Goal: Task Accomplishment & Management: Manage account settings

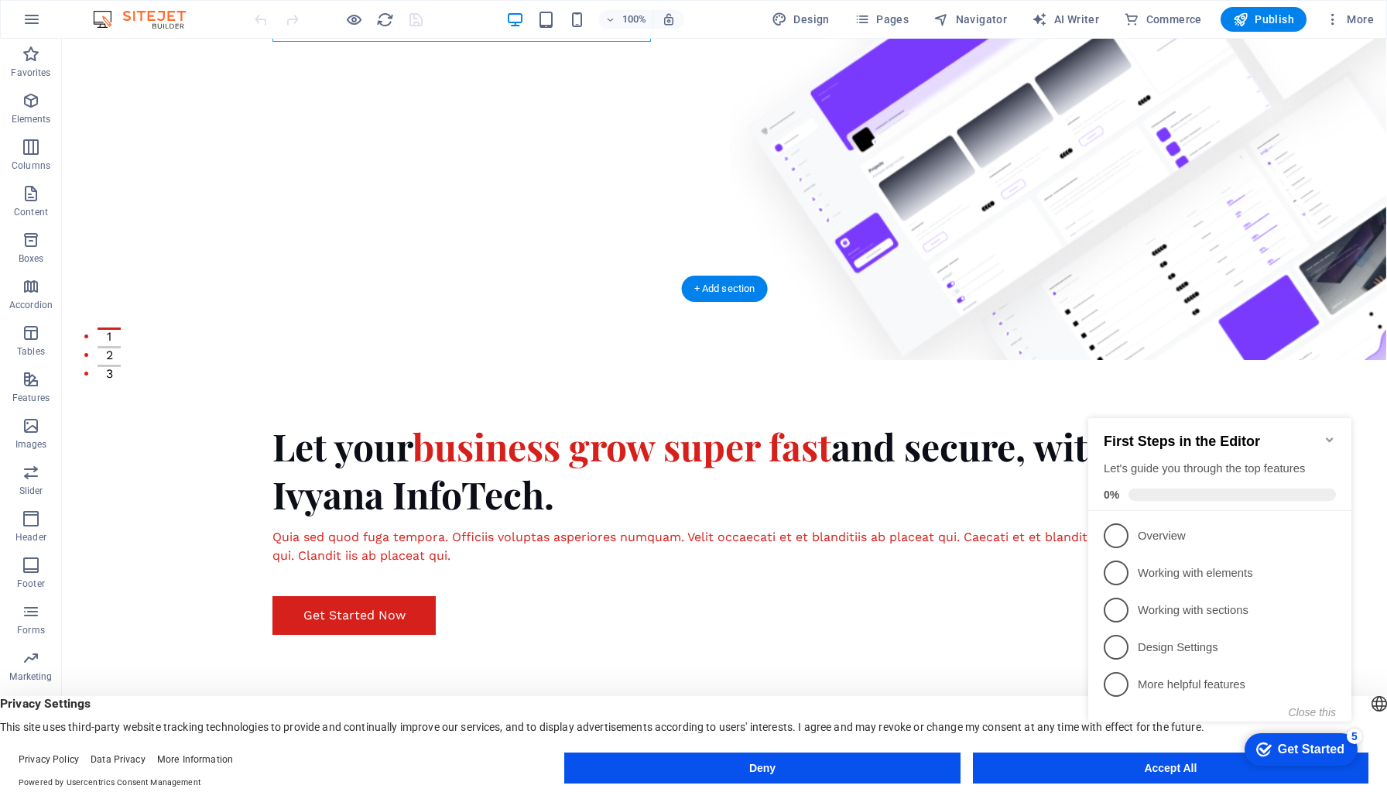
scroll to position [423, 0]
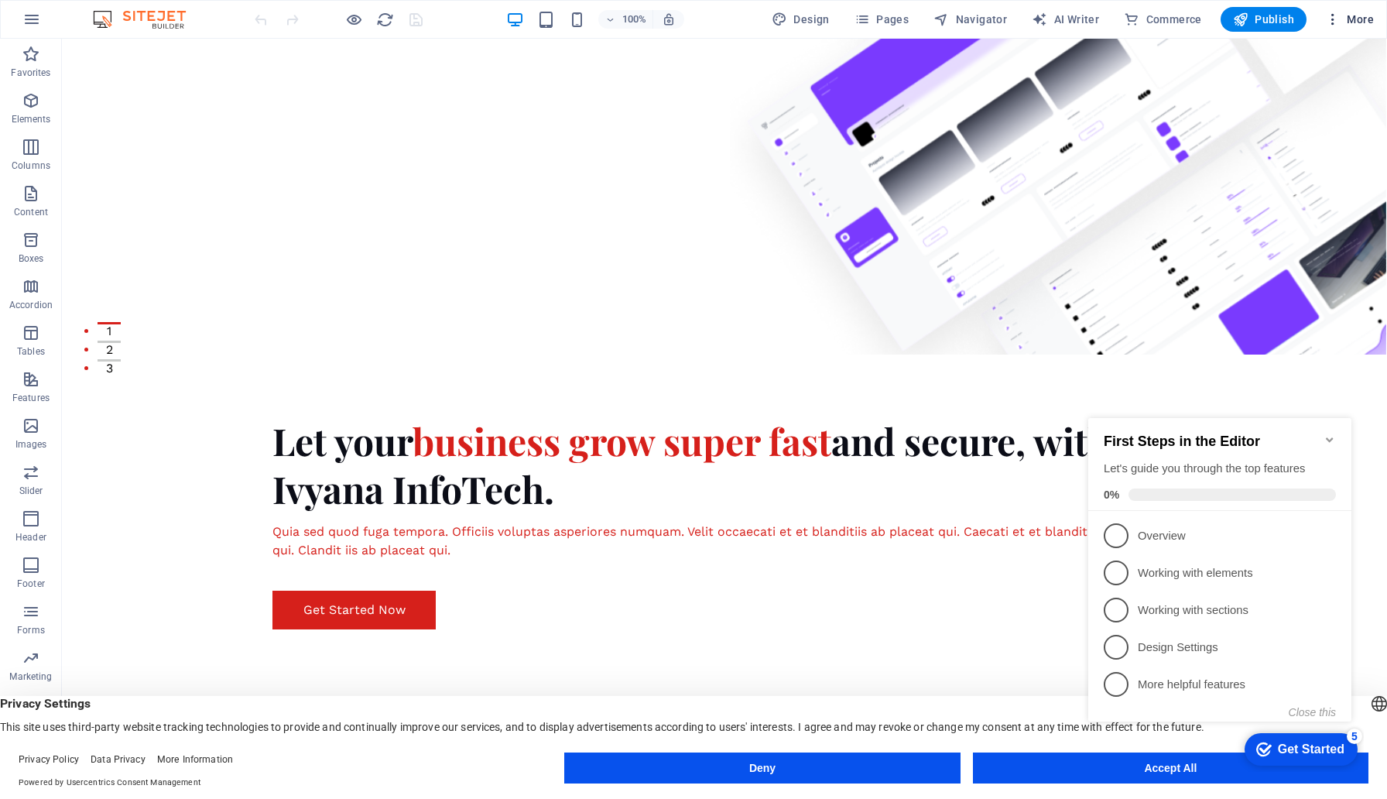
click at [1334, 19] on icon "button" at bounding box center [1332, 19] width 15 height 15
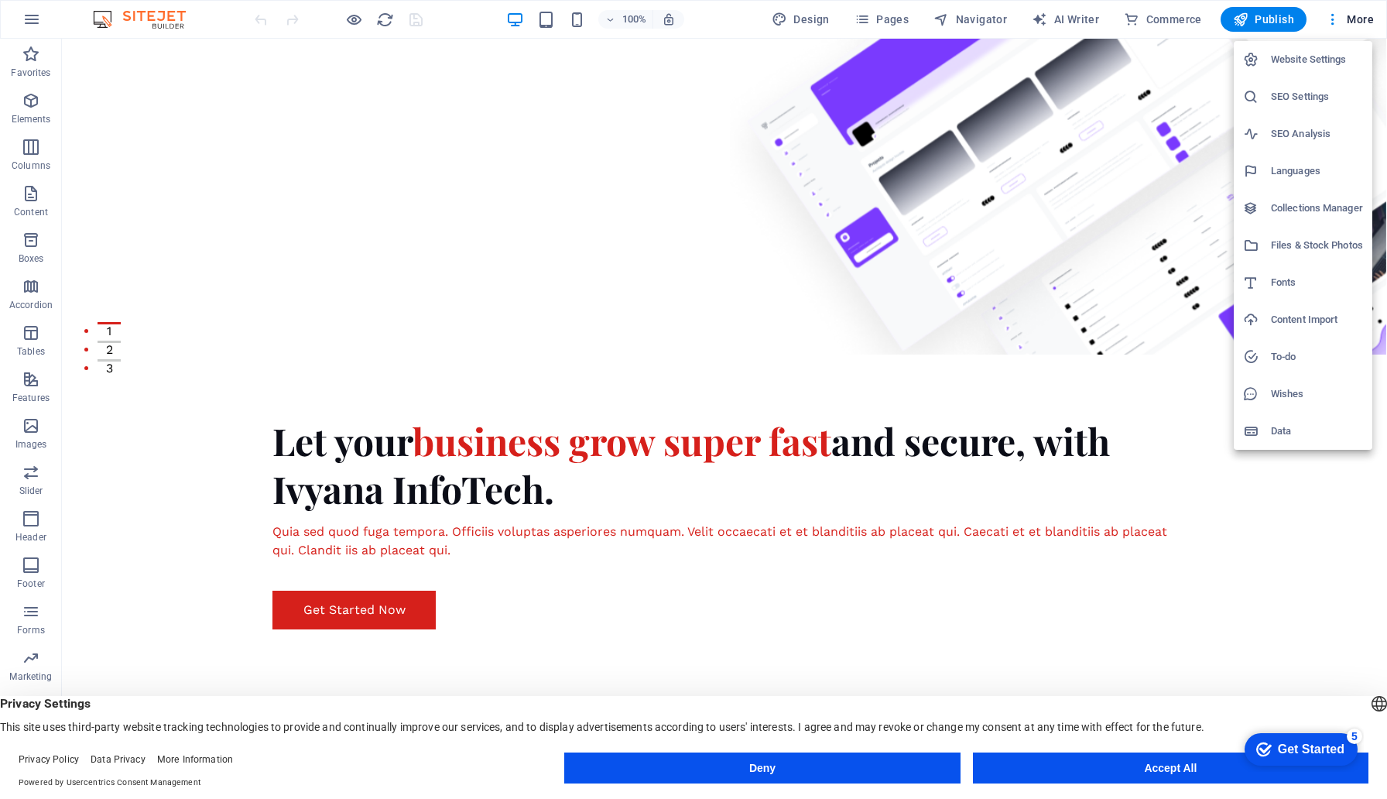
click at [694, 392] on div at bounding box center [693, 399] width 1387 height 799
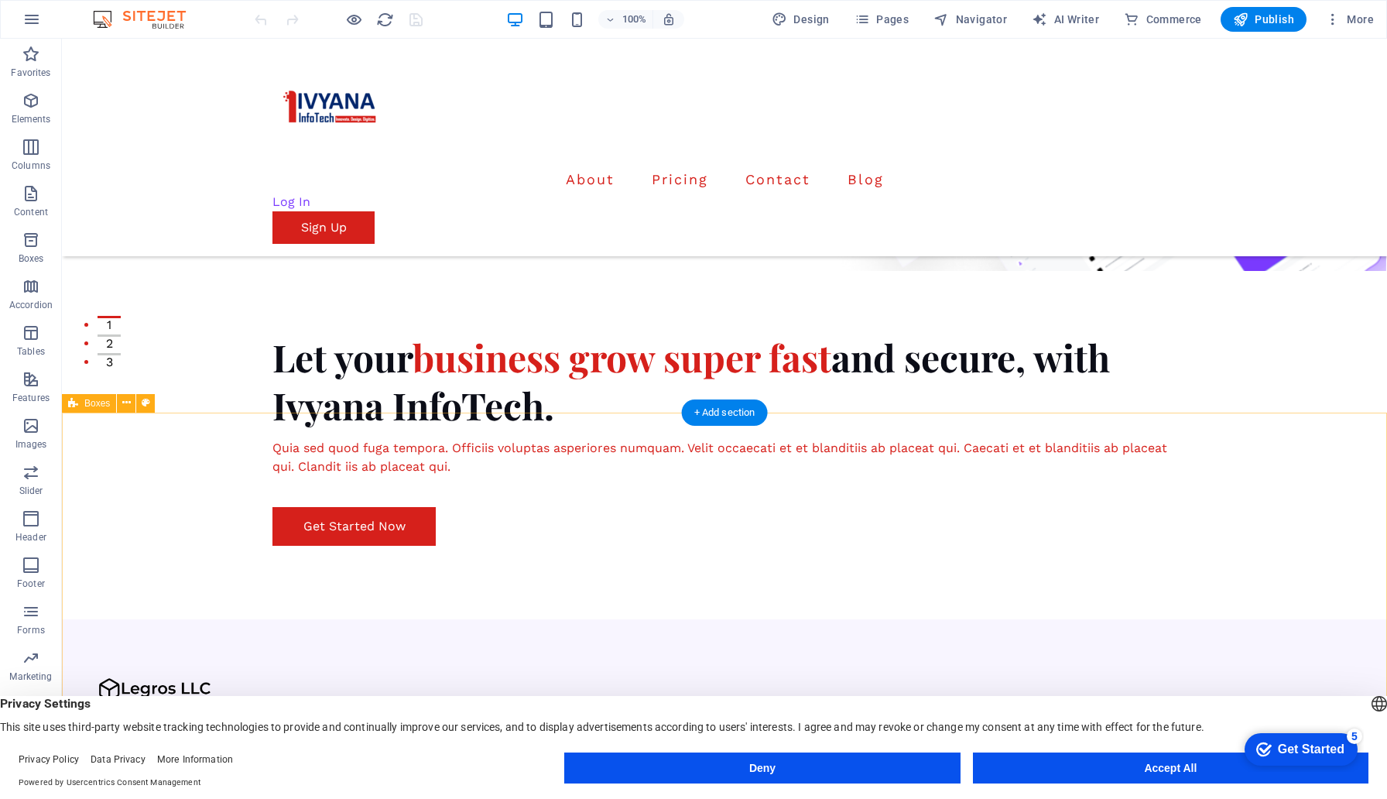
scroll to position [0, 0]
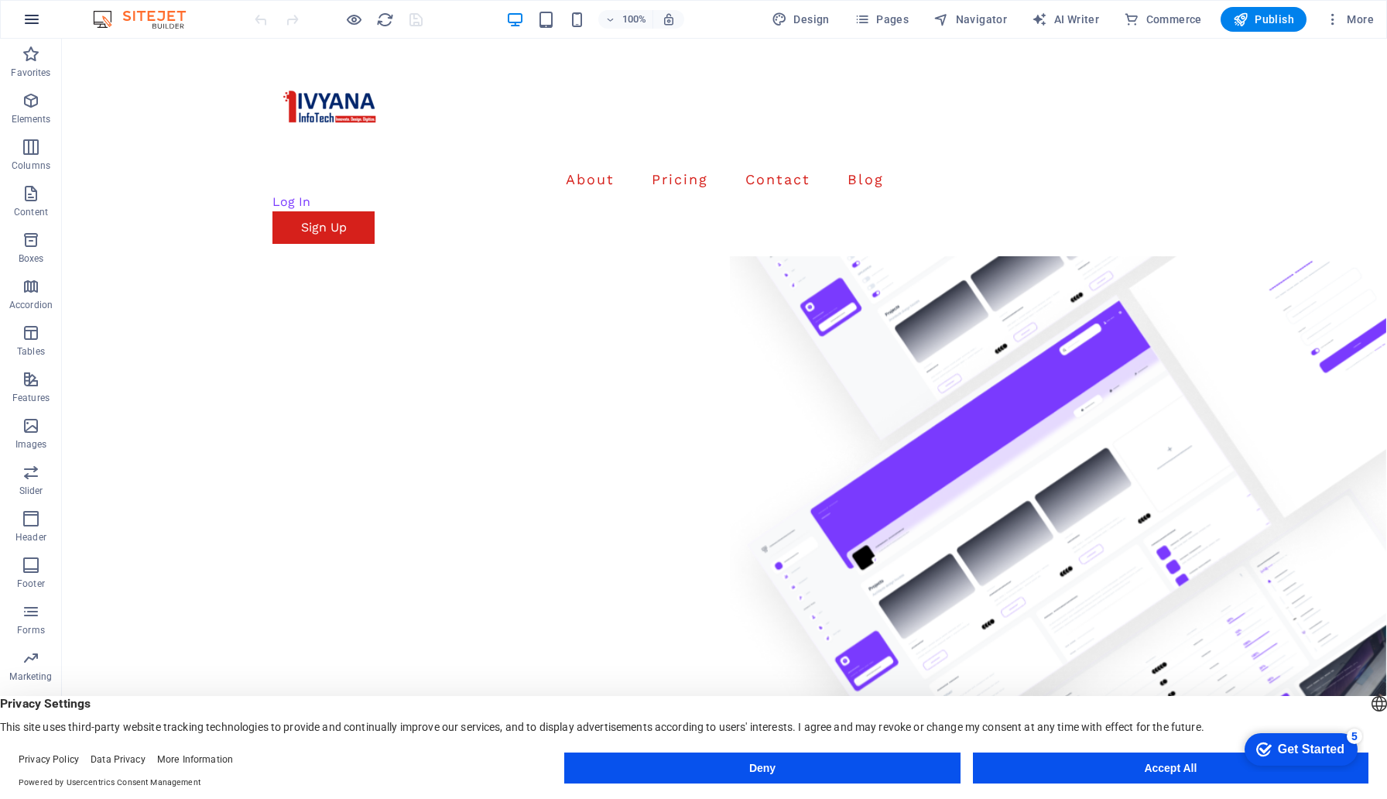
click at [27, 18] on icon "button" at bounding box center [31, 19] width 19 height 19
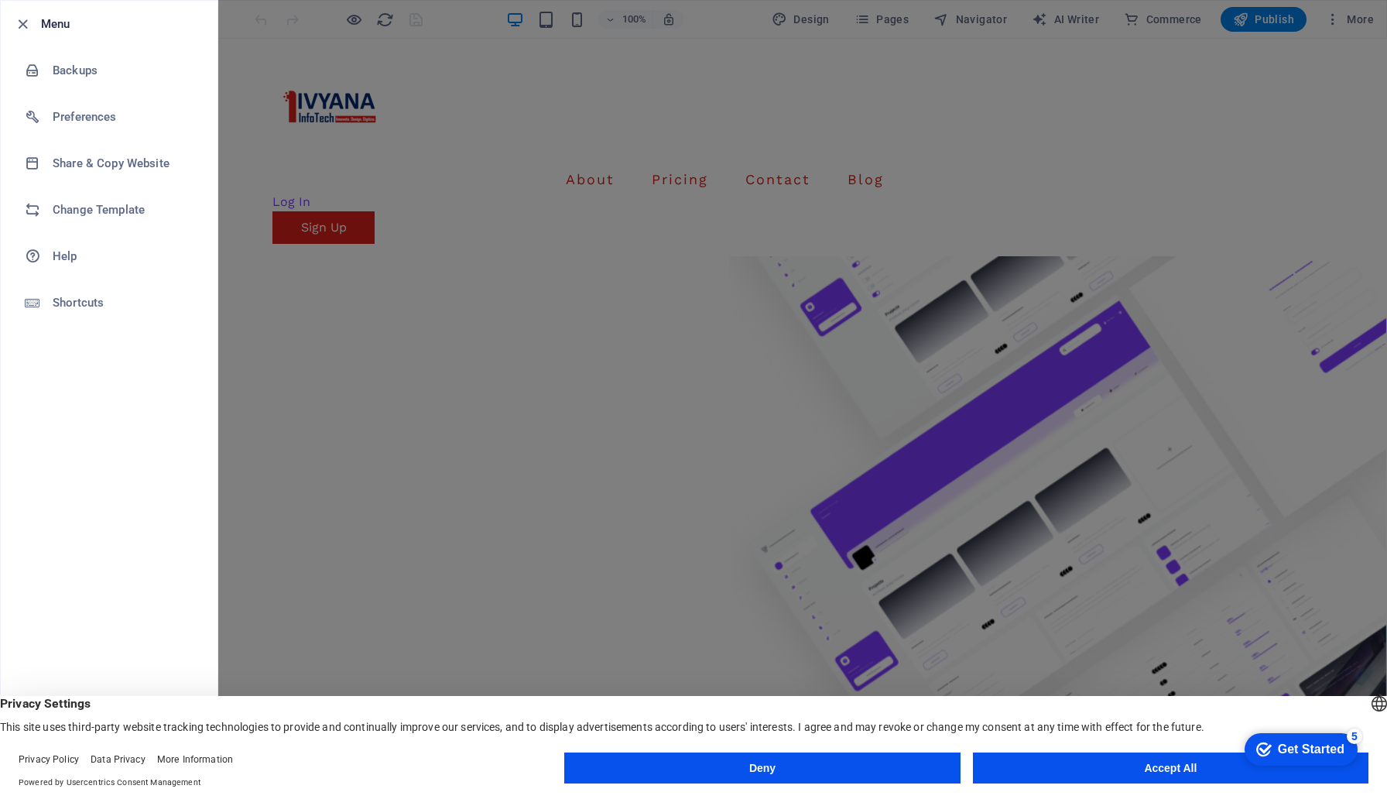
click at [577, 380] on div at bounding box center [693, 399] width 1387 height 799
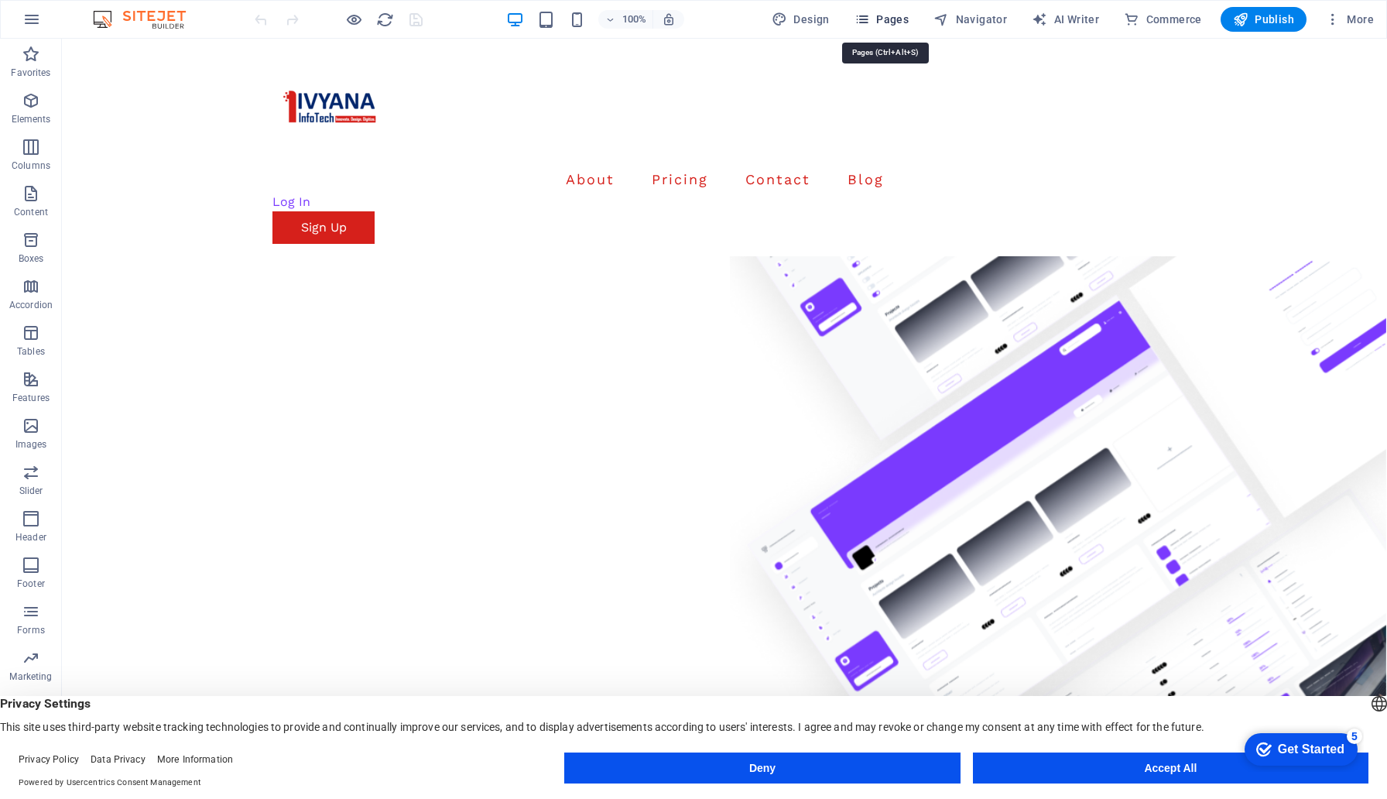
click at [893, 15] on span "Pages" at bounding box center [882, 19] width 54 height 15
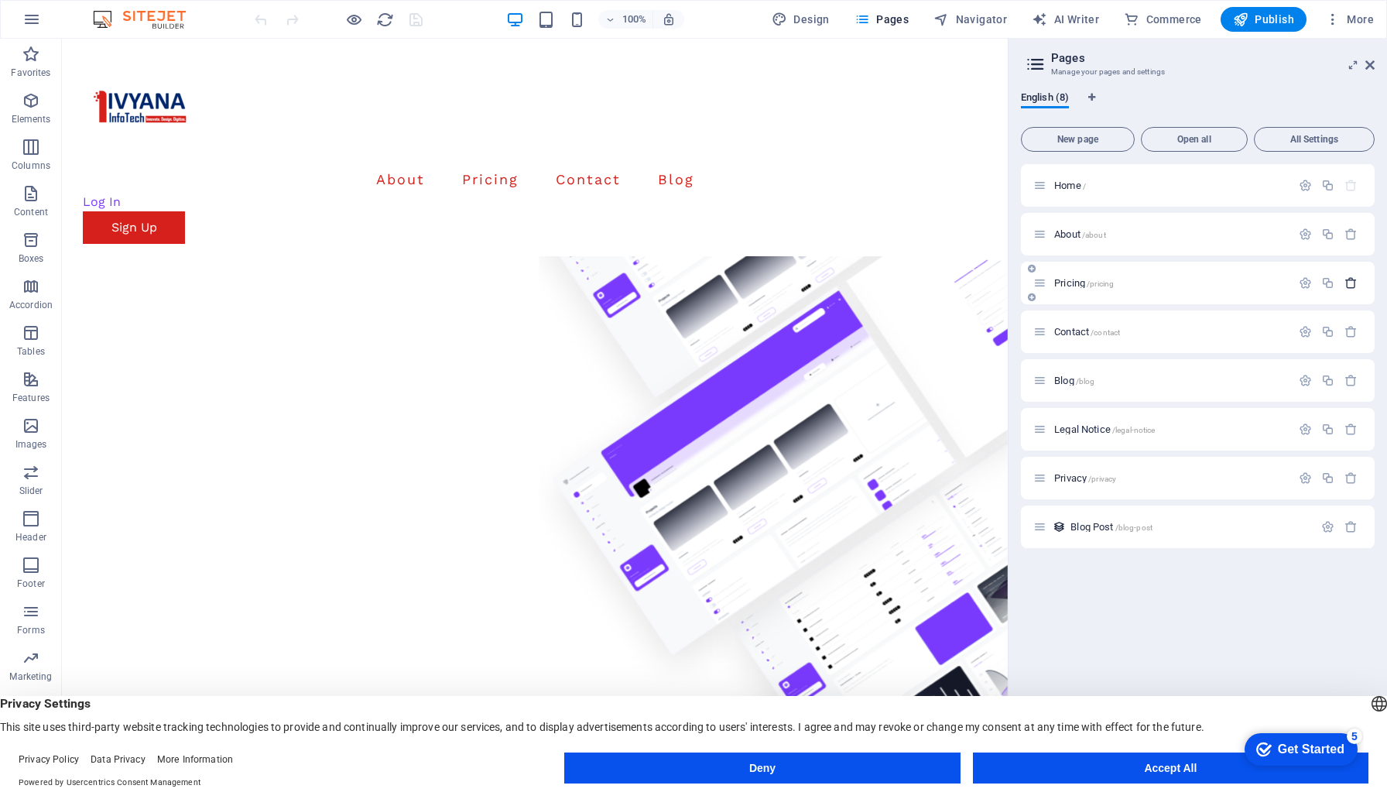
click at [1348, 283] on icon "button" at bounding box center [1351, 282] width 13 height 13
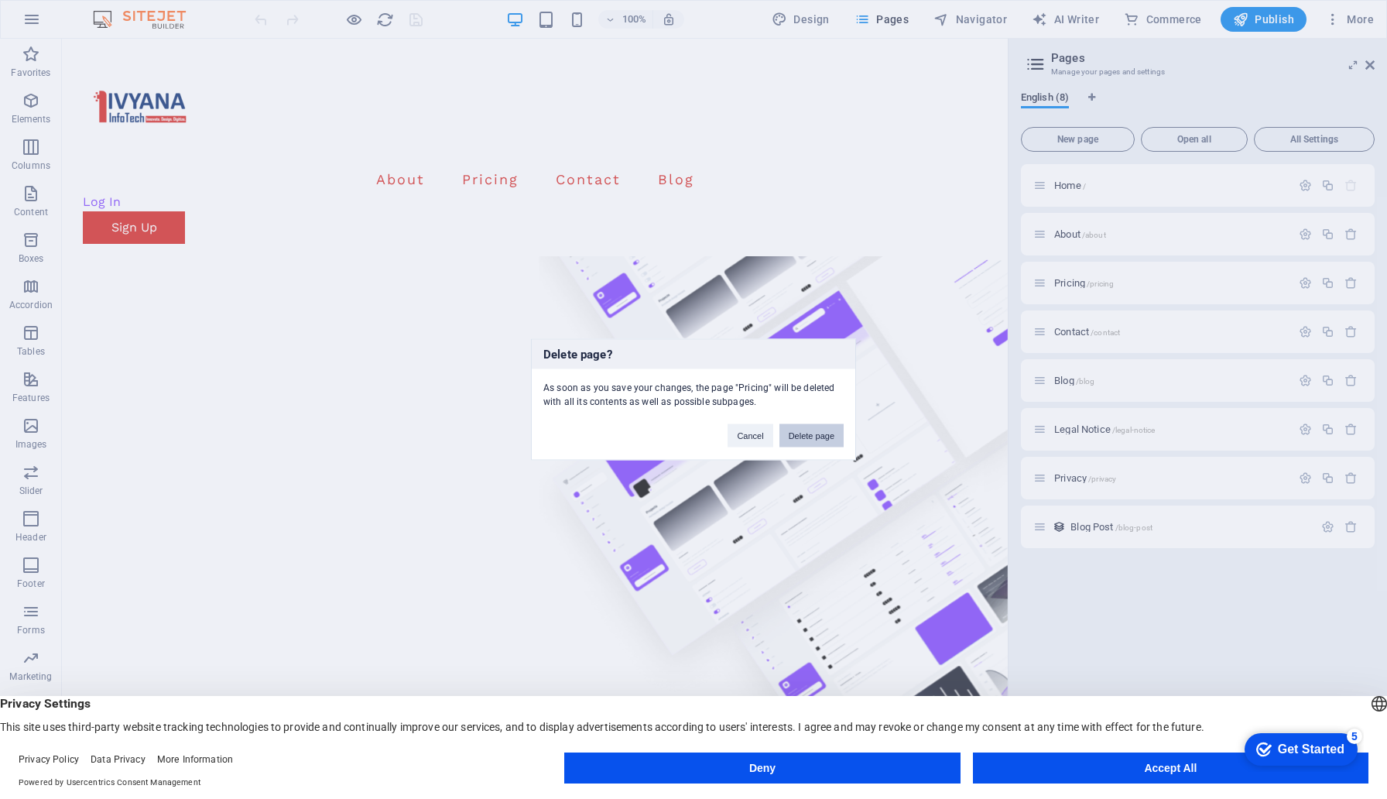
drag, startPoint x: 823, startPoint y: 434, endPoint x: 799, endPoint y: 381, distance: 58.6
click at [823, 434] on button "Delete page" at bounding box center [812, 435] width 64 height 23
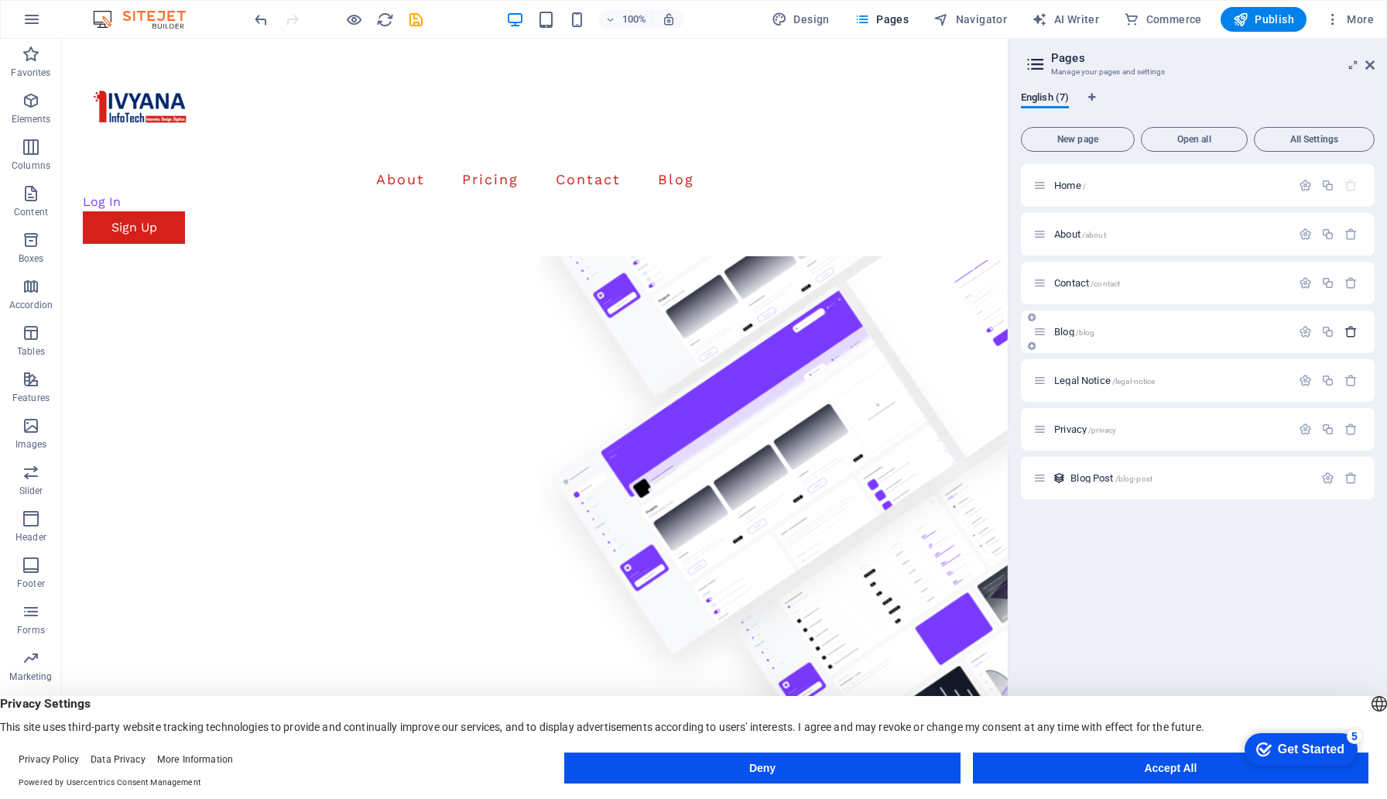
click at [1348, 331] on icon "button" at bounding box center [1351, 331] width 13 height 13
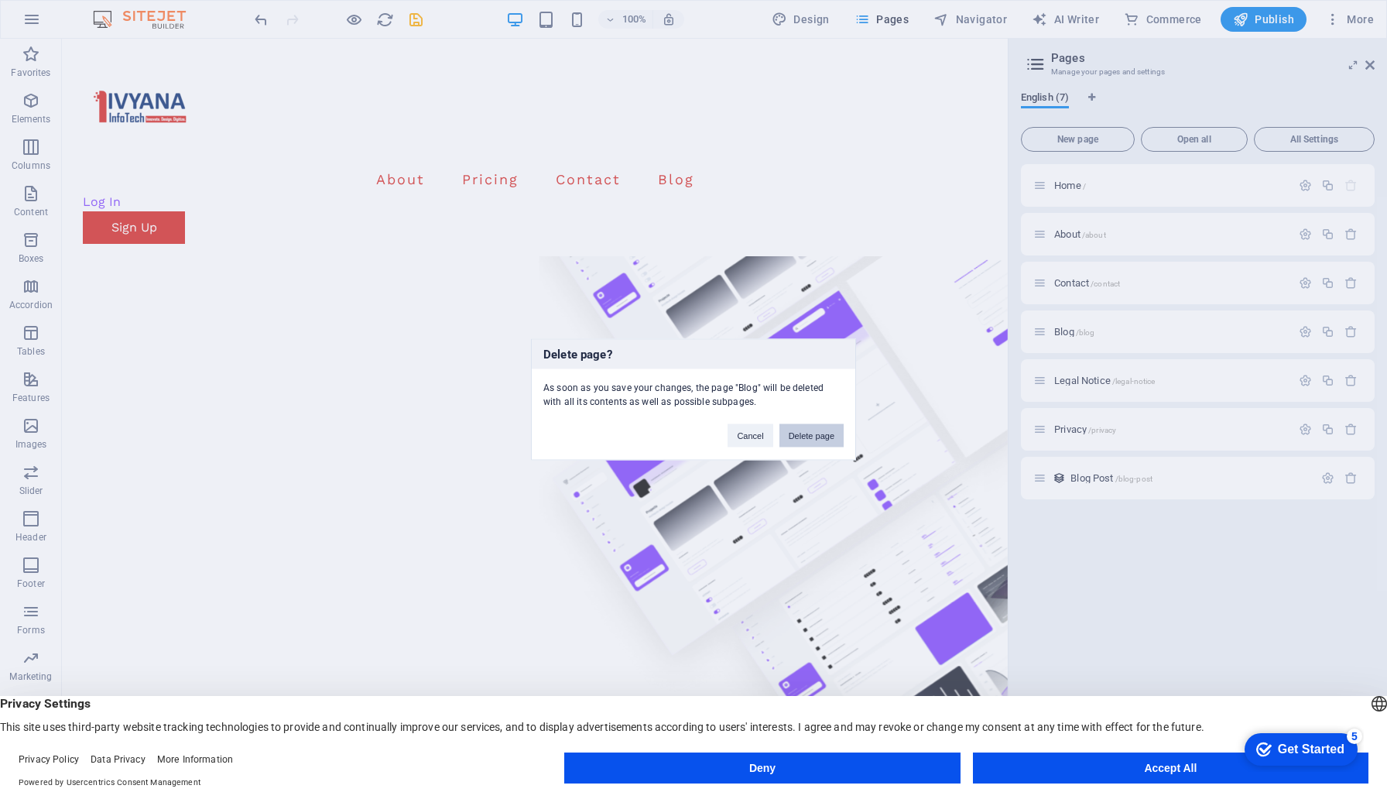
click at [824, 438] on button "Delete page" at bounding box center [812, 435] width 64 height 23
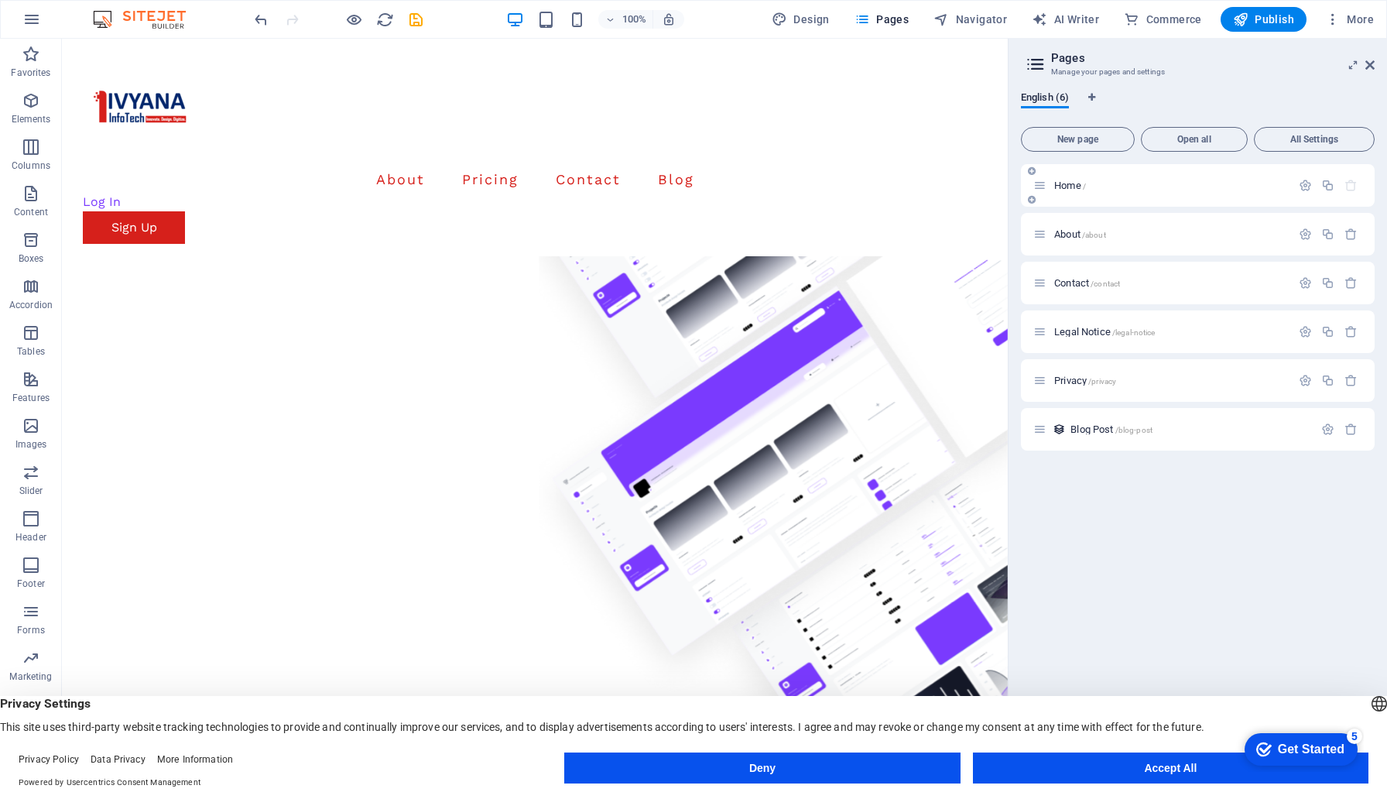
click at [1350, 186] on icon "button" at bounding box center [1351, 185] width 13 height 13
click at [1351, 228] on icon "button" at bounding box center [1351, 234] width 13 height 13
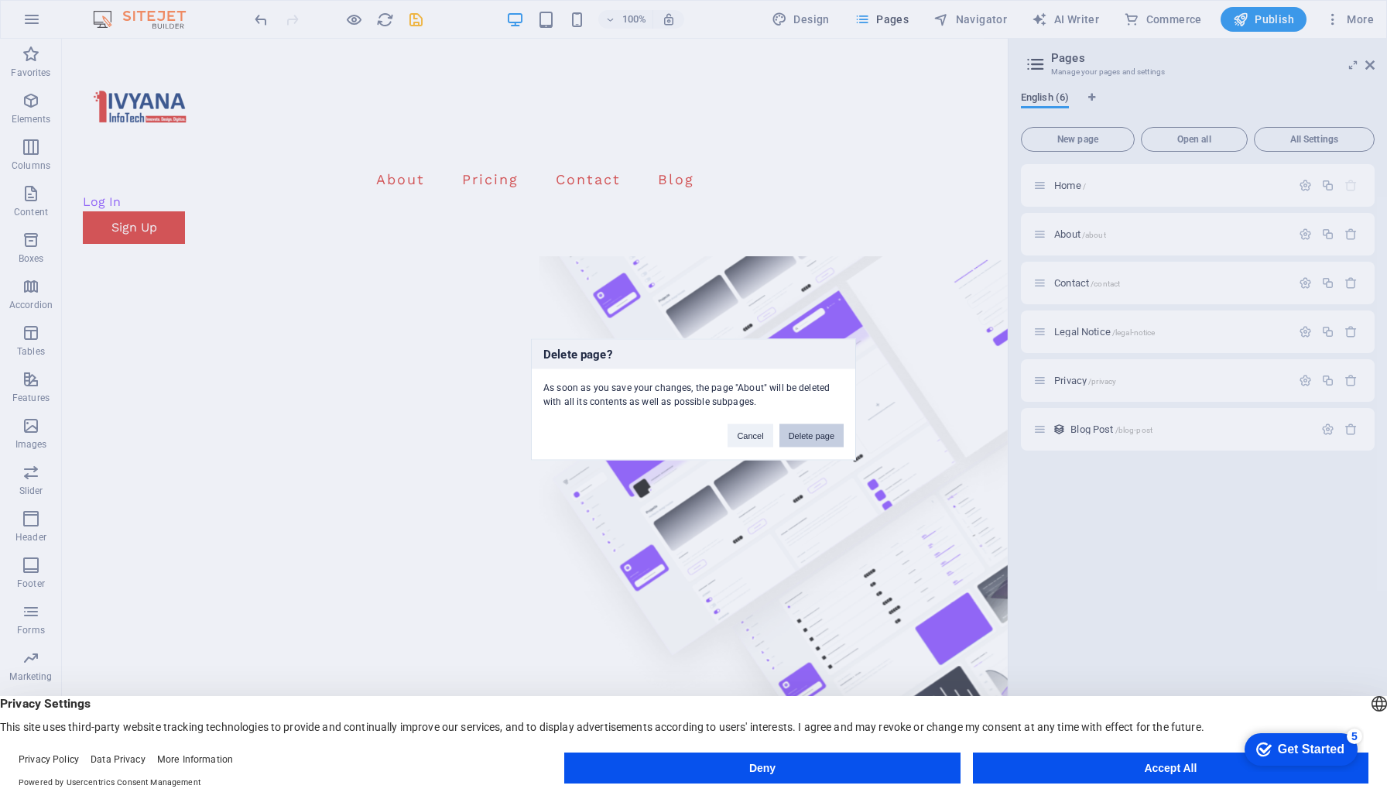
click at [803, 437] on button "Delete page" at bounding box center [812, 435] width 64 height 23
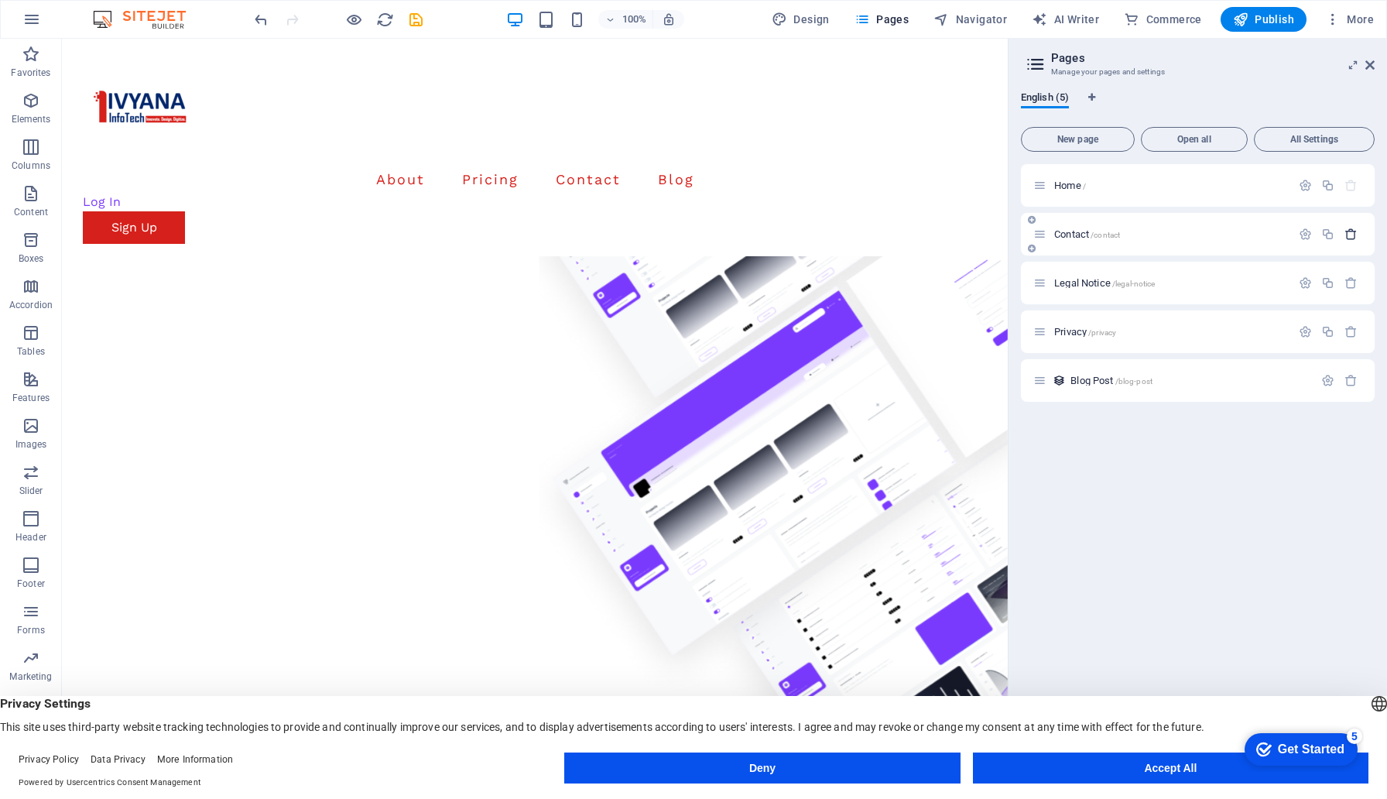
click at [1352, 237] on icon "button" at bounding box center [1351, 234] width 13 height 13
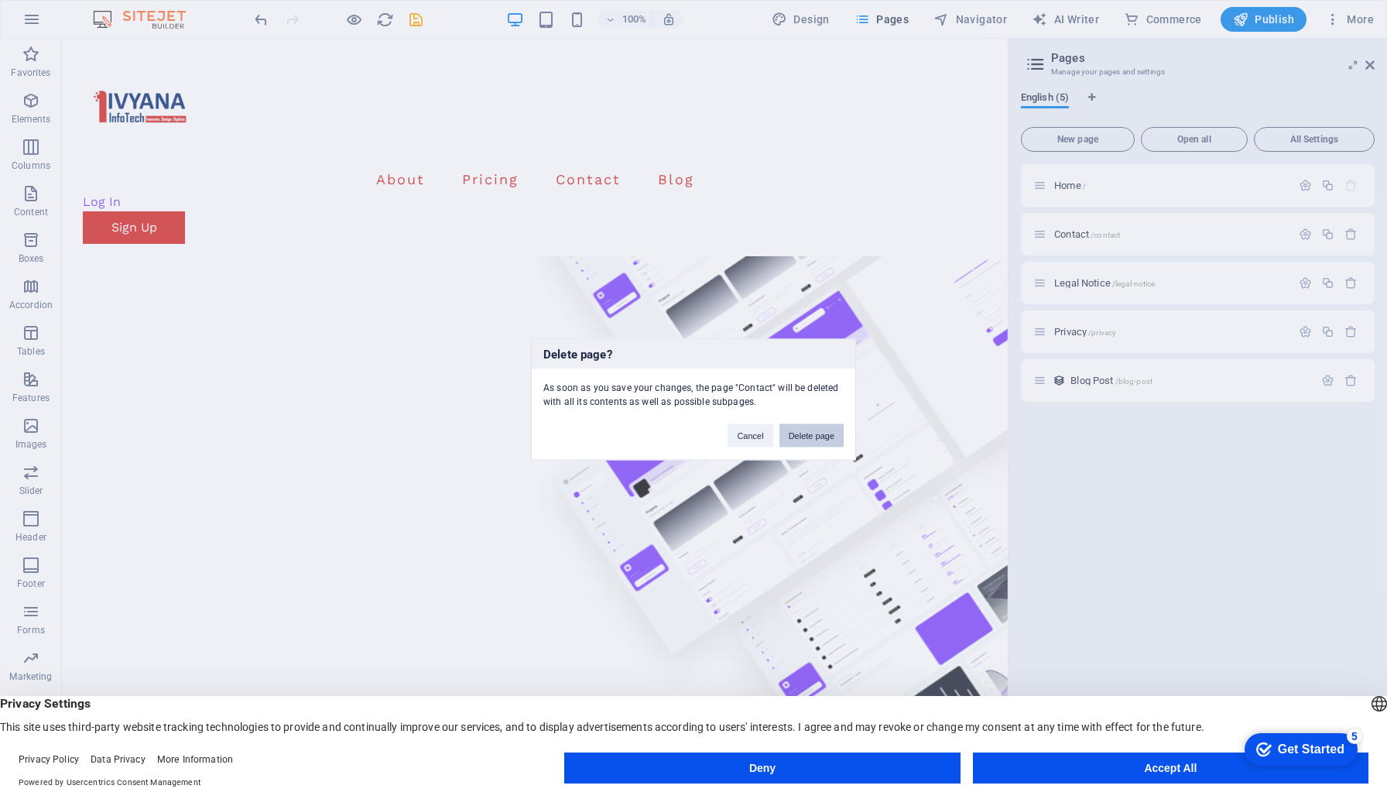
click at [821, 438] on button "Delete page" at bounding box center [812, 435] width 64 height 23
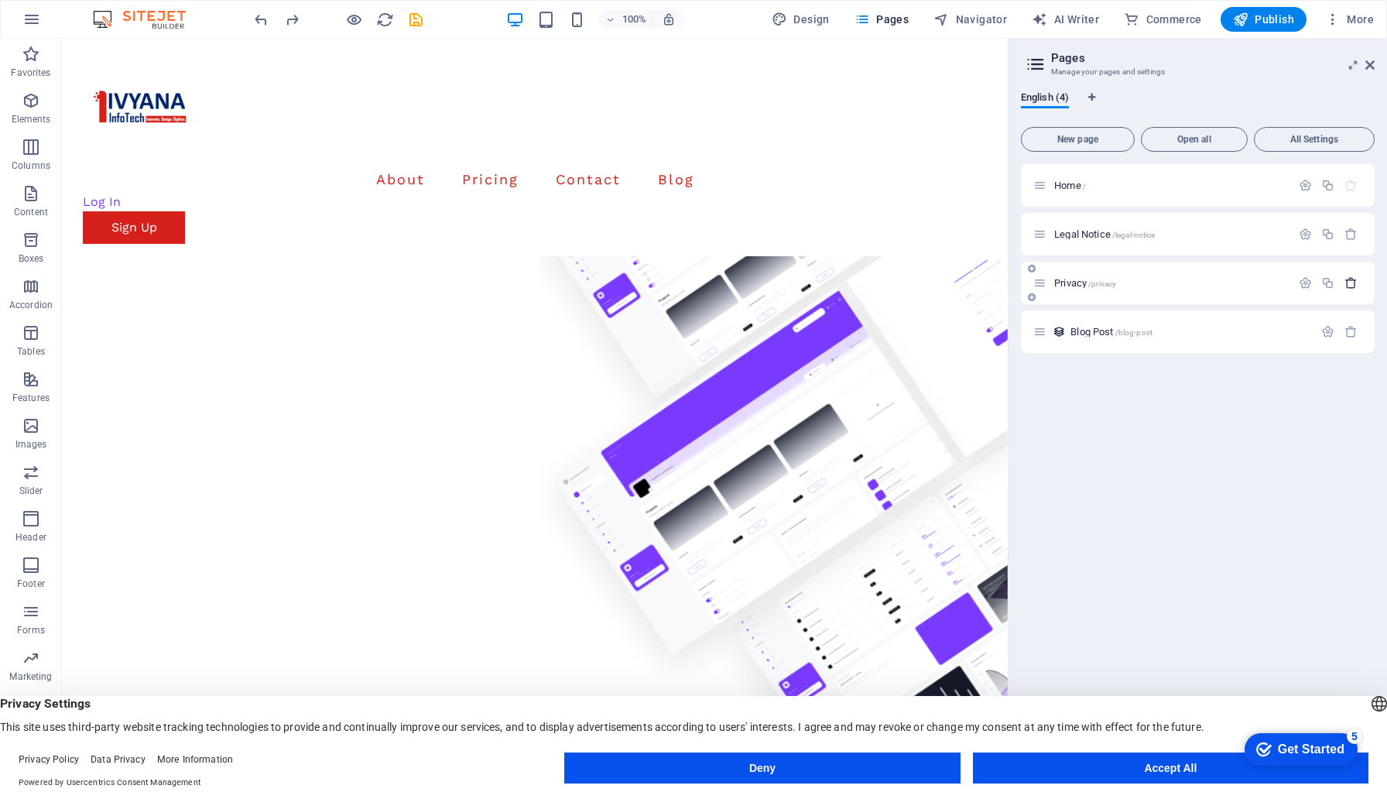
click at [1353, 280] on icon "button" at bounding box center [1351, 282] width 13 height 13
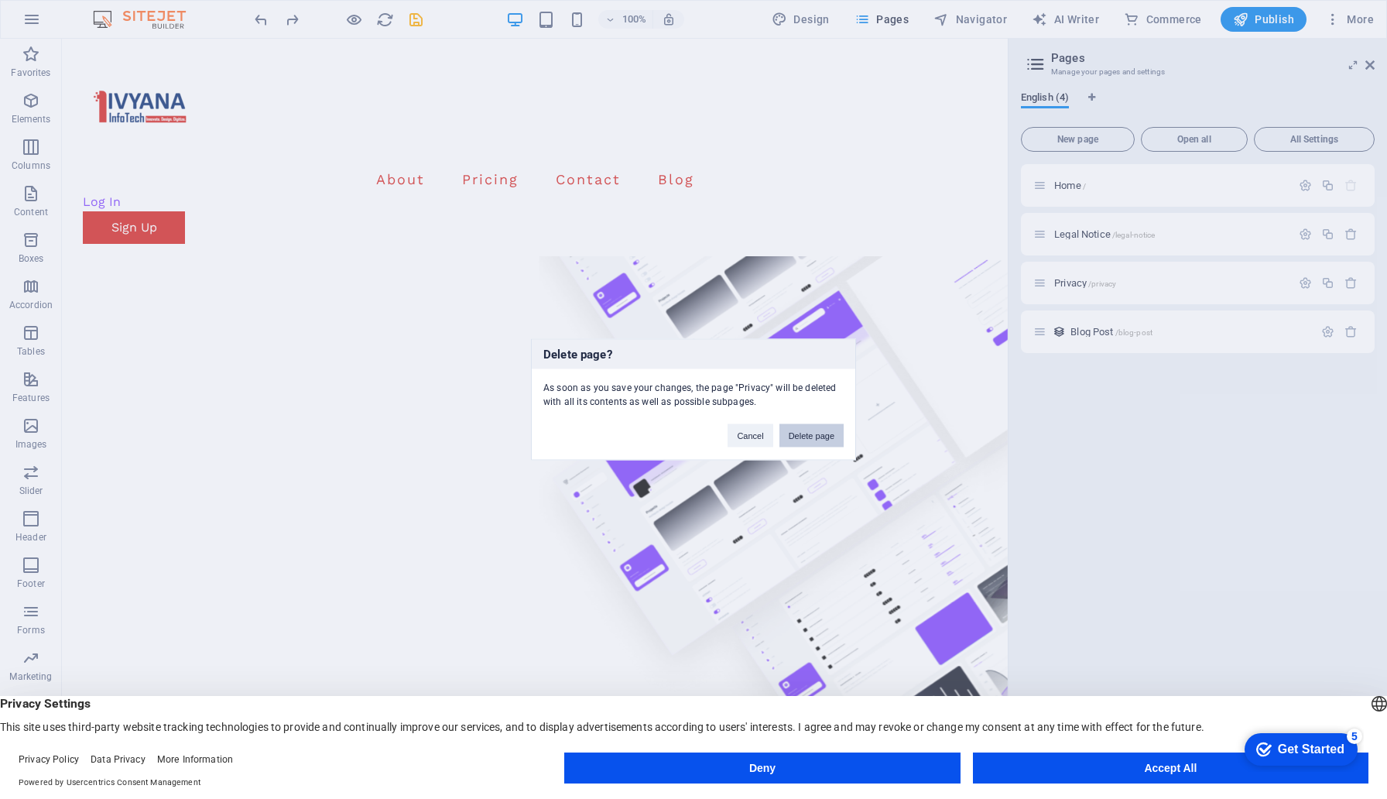
click at [823, 441] on button "Delete page" at bounding box center [812, 435] width 64 height 23
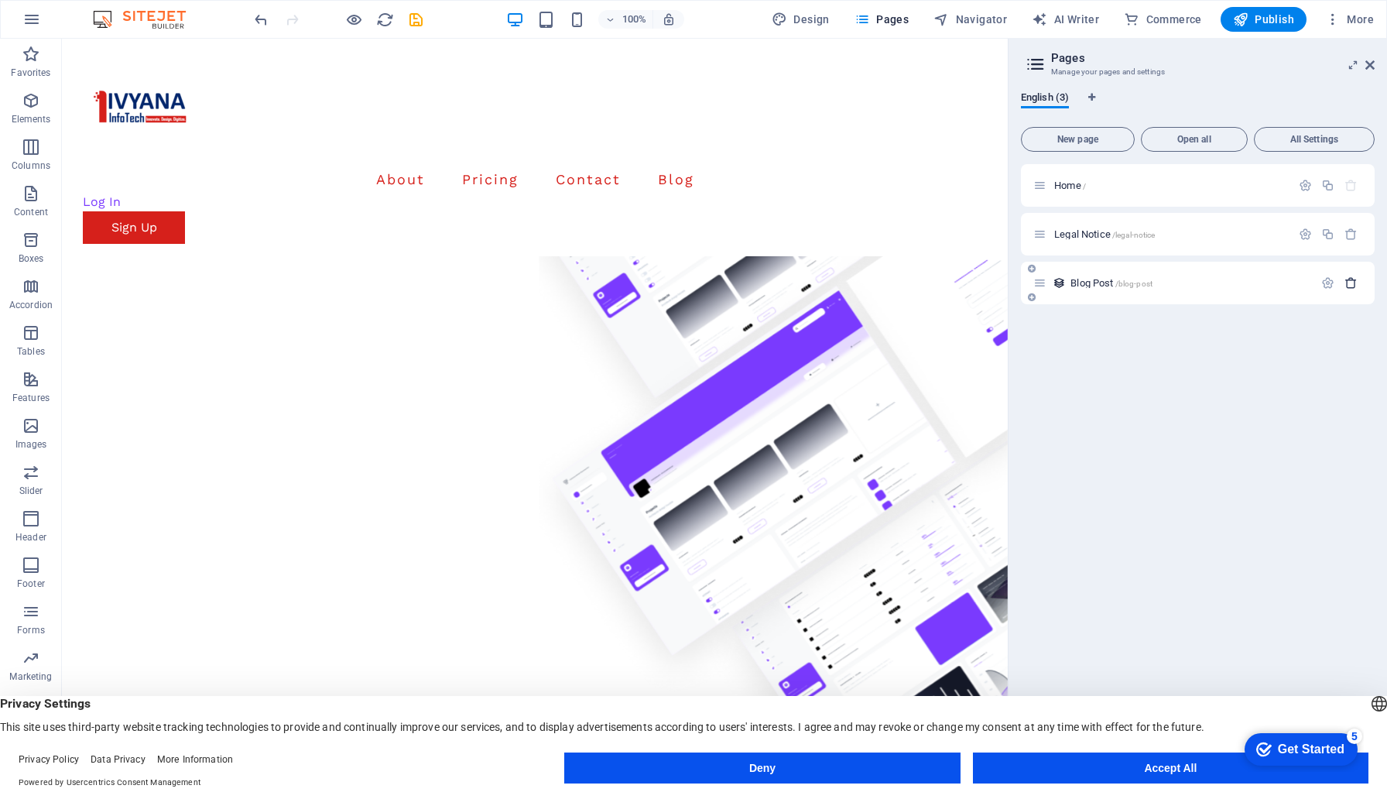
click at [1352, 287] on icon "button" at bounding box center [1351, 282] width 13 height 13
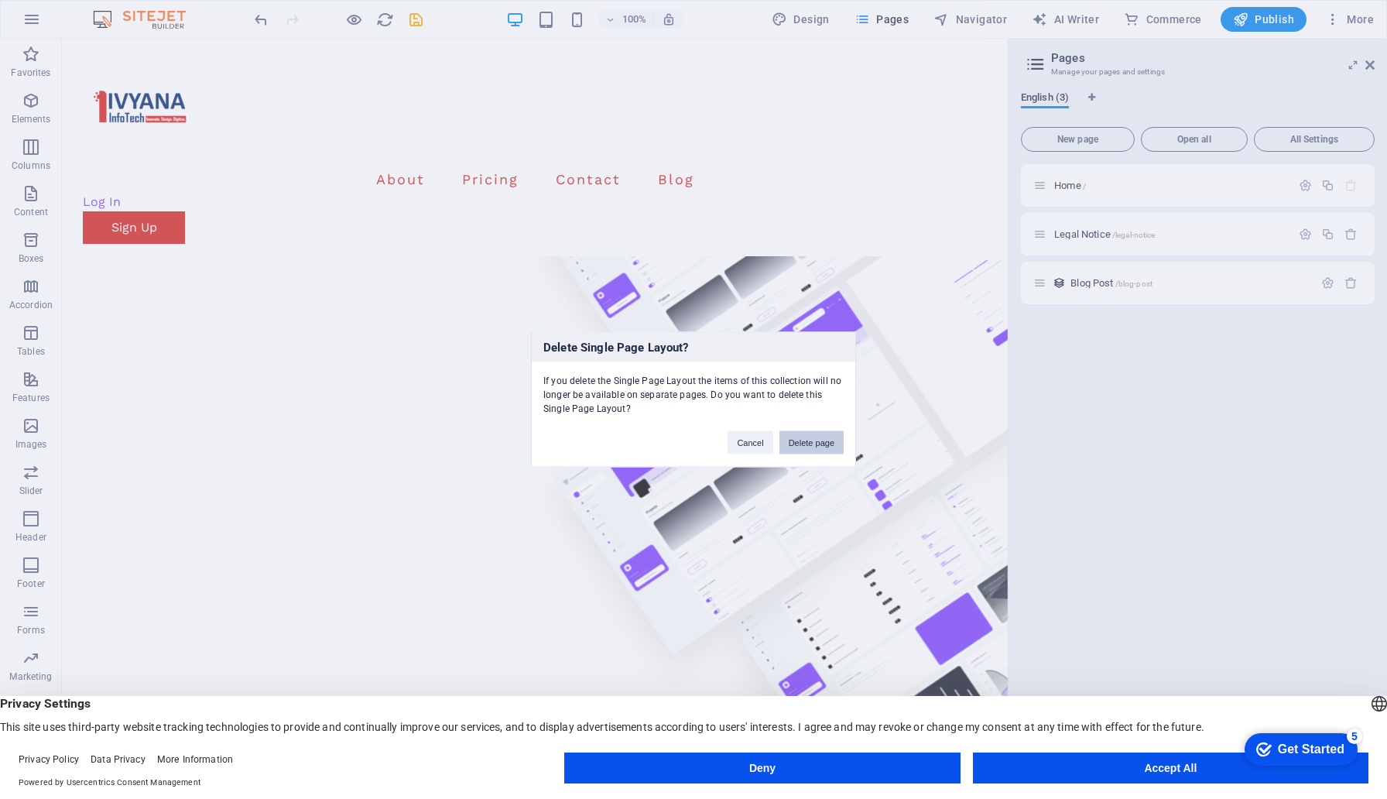
click at [800, 440] on button "Delete page" at bounding box center [812, 442] width 64 height 23
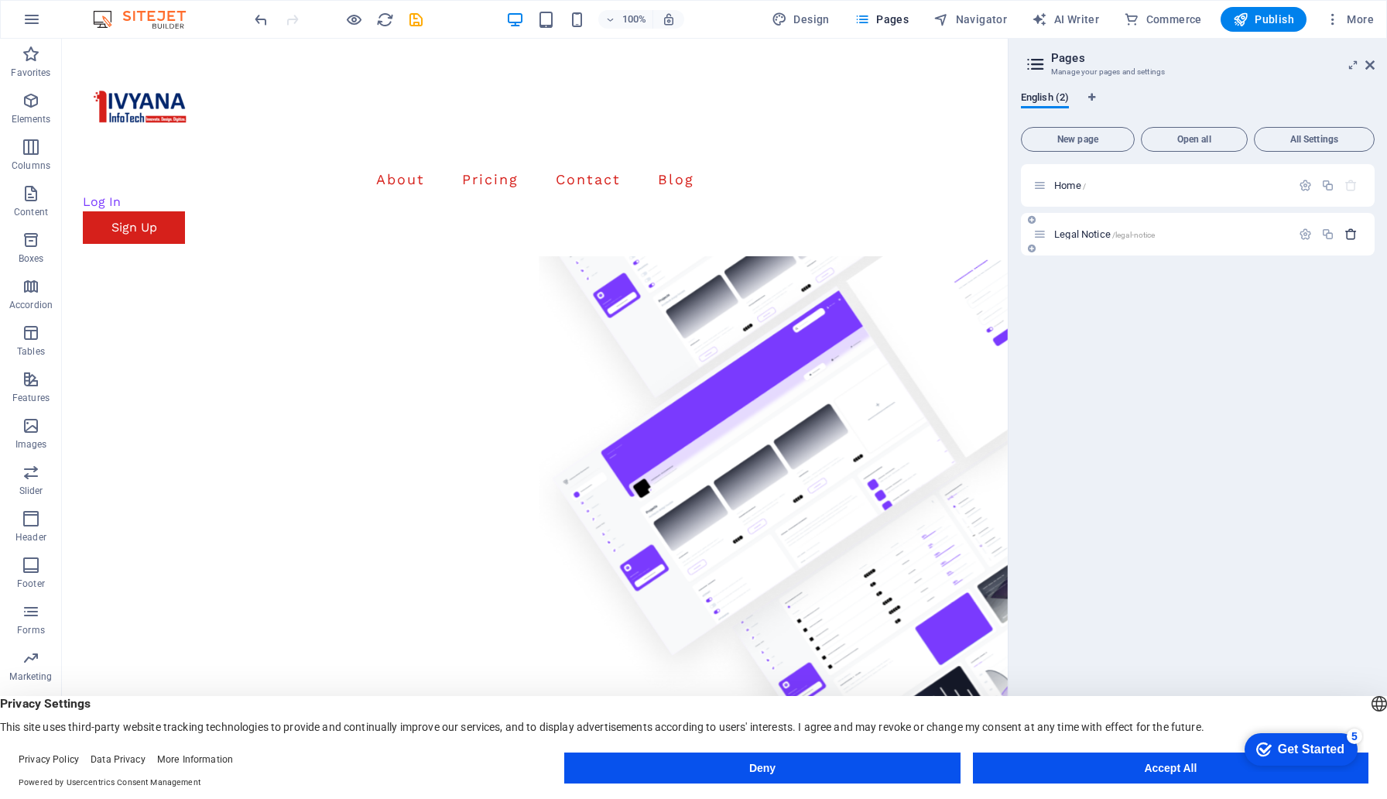
click at [1345, 237] on icon "button" at bounding box center [1351, 234] width 13 height 13
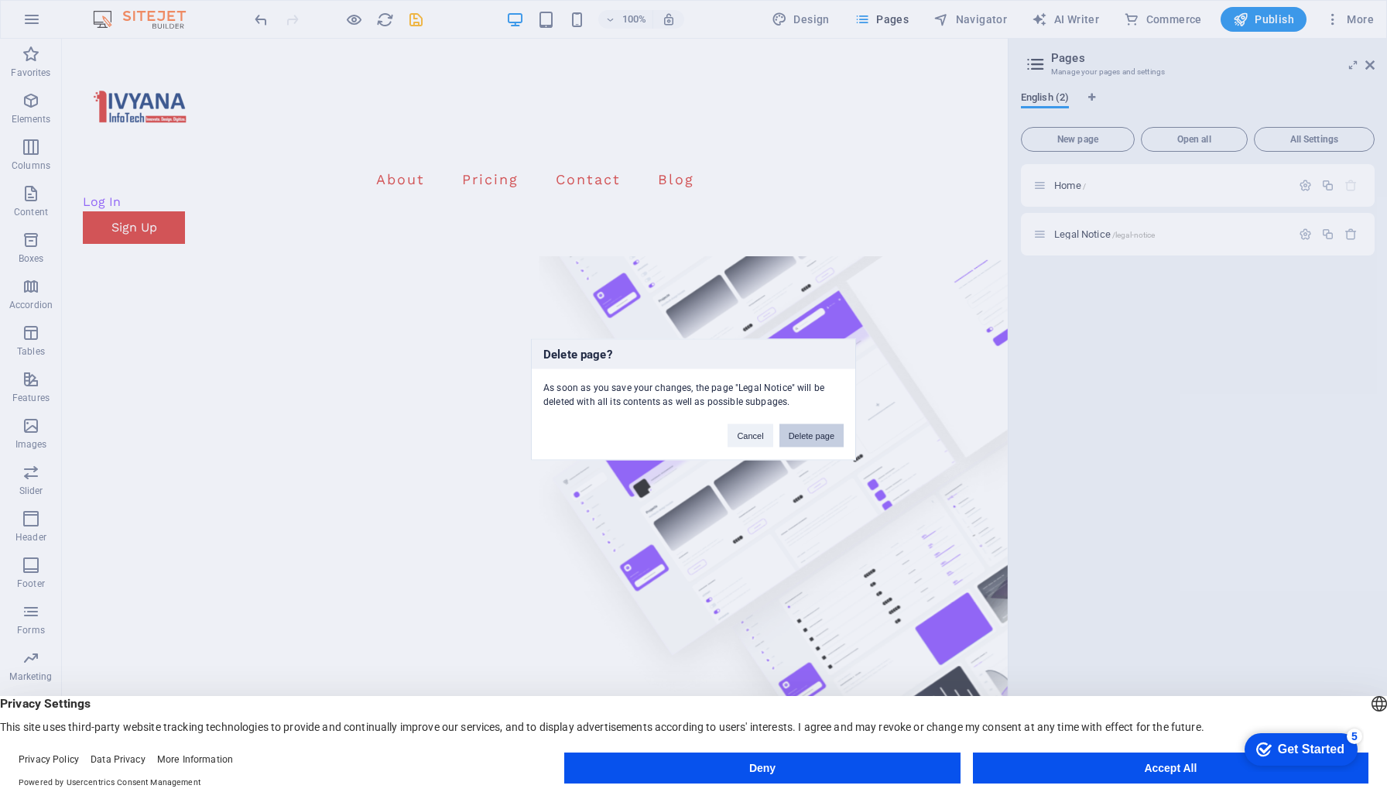
click at [804, 433] on button "Delete page" at bounding box center [812, 435] width 64 height 23
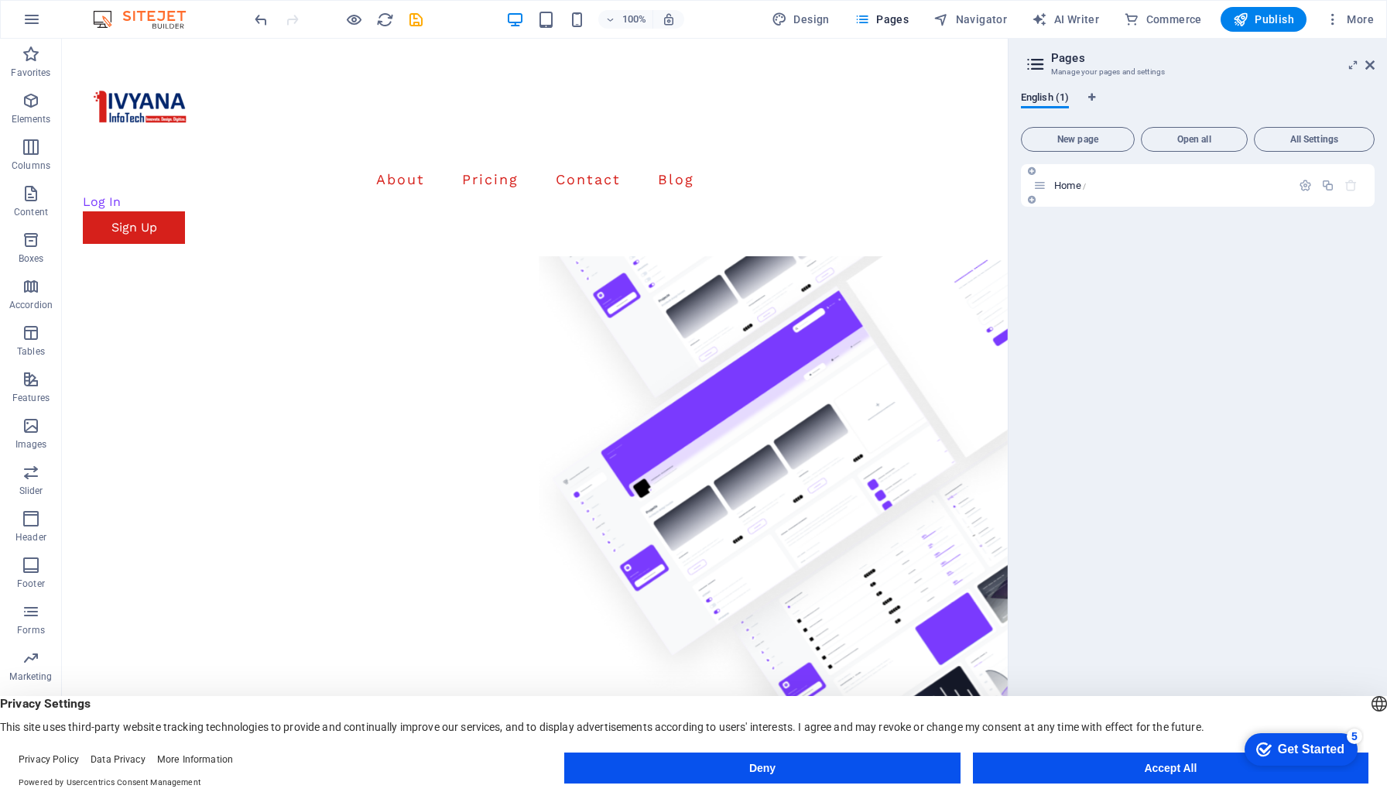
click at [1350, 186] on icon "button" at bounding box center [1351, 185] width 13 height 13
click at [1362, 68] on header "Pages Manage your pages and settings" at bounding box center [1199, 59] width 351 height 40
